Goal: Task Accomplishment & Management: Use online tool/utility

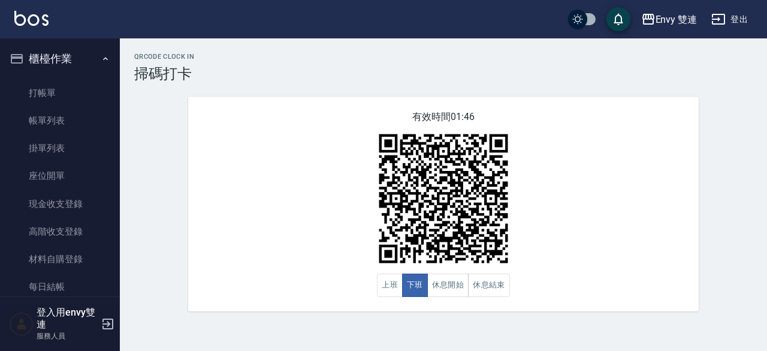
scroll to position [100, 0]
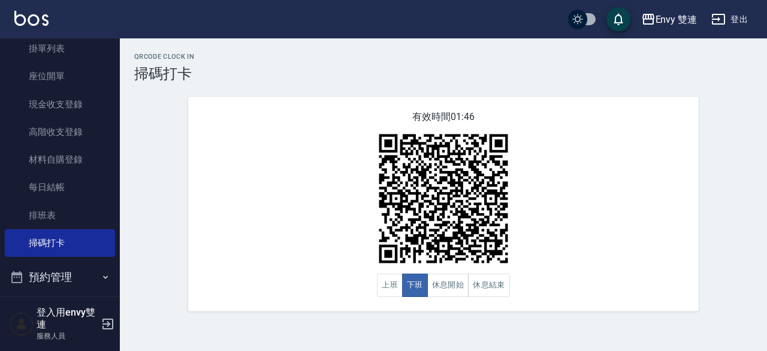
click at [391, 283] on button "上班" at bounding box center [390, 284] width 26 height 23
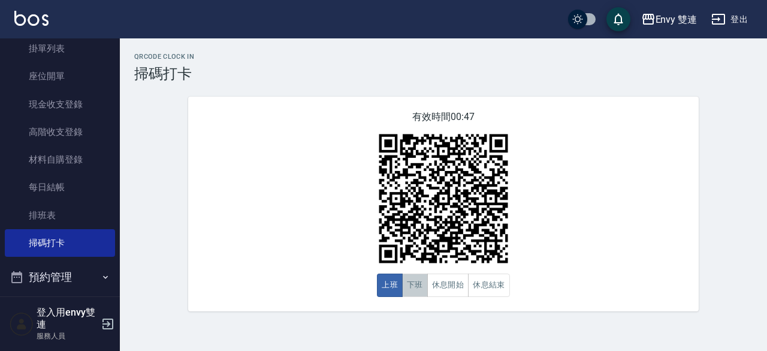
click at [413, 291] on button "下班" at bounding box center [415, 284] width 26 height 23
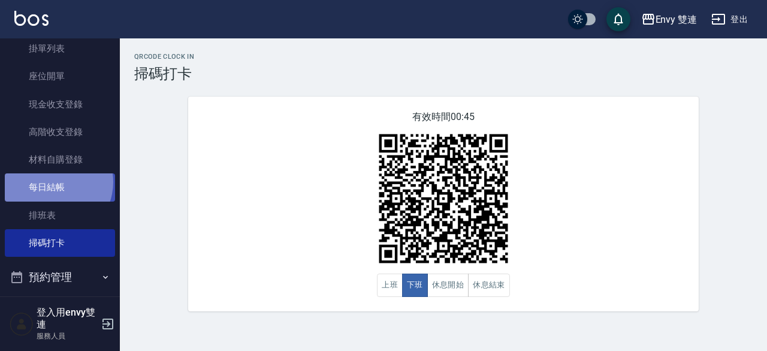
click at [52, 182] on link "每日結帳" at bounding box center [60, 187] width 110 height 28
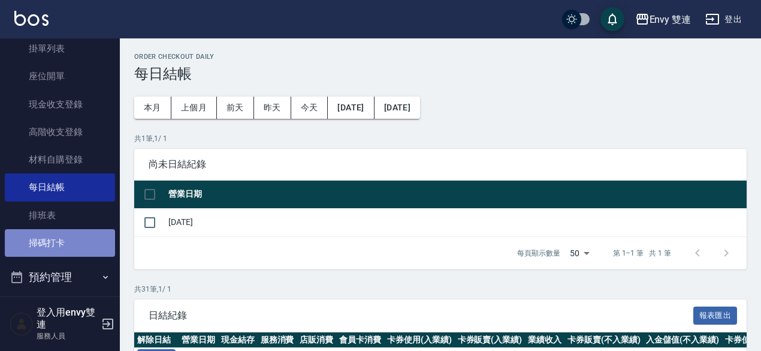
click at [59, 239] on link "掃碼打卡" at bounding box center [60, 243] width 110 height 28
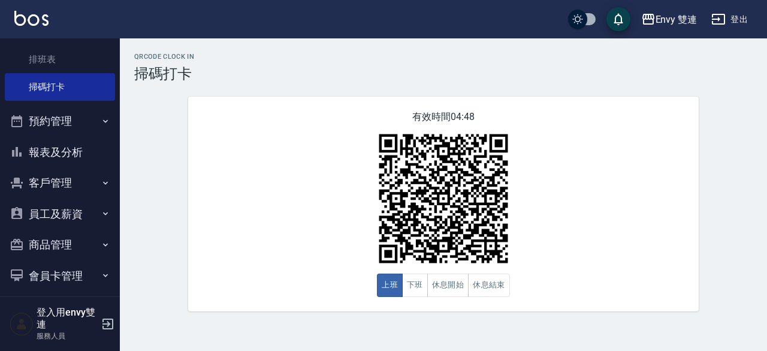
scroll to position [264, 0]
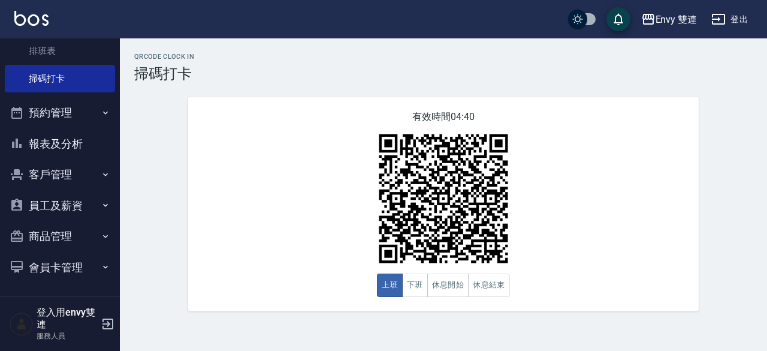
click at [429, 105] on div "有效時間 04:40 上班 下班 休息開始 休息結束" at bounding box center [443, 204] width 511 height 215
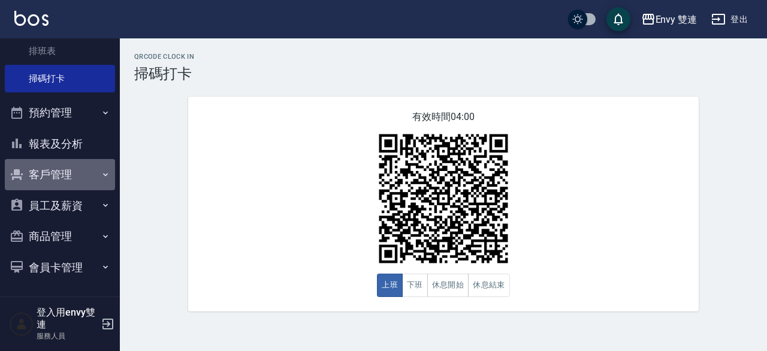
click at [84, 161] on button "客戶管理" at bounding box center [60, 174] width 110 height 31
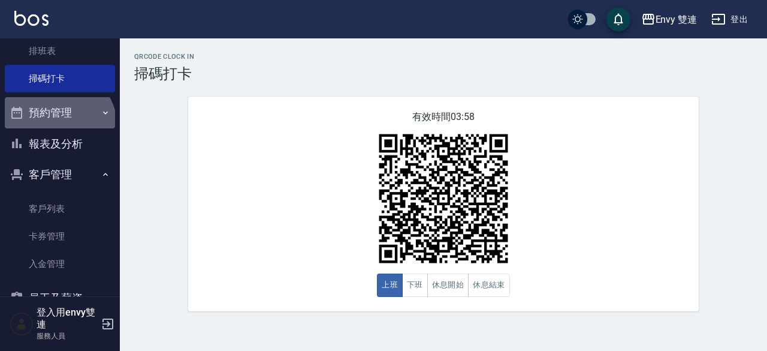
click at [56, 126] on button "預約管理" at bounding box center [60, 112] width 110 height 31
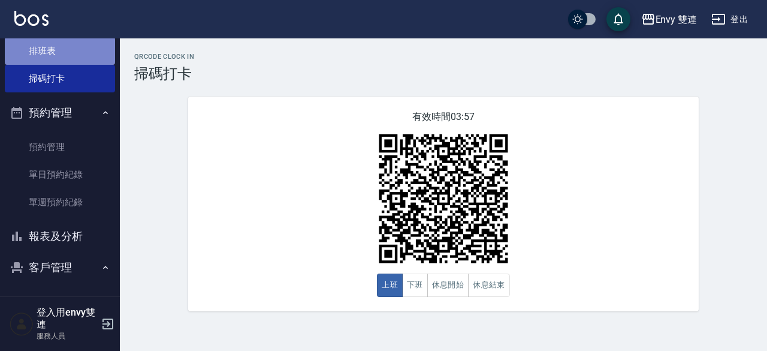
click at [60, 49] on link "排班表" at bounding box center [60, 51] width 110 height 28
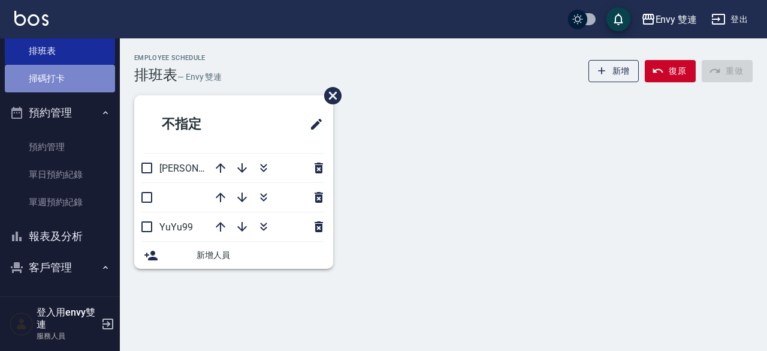
click at [66, 85] on link "掃碼打卡" at bounding box center [60, 79] width 110 height 28
